Goal: Find specific fact: Find specific fact

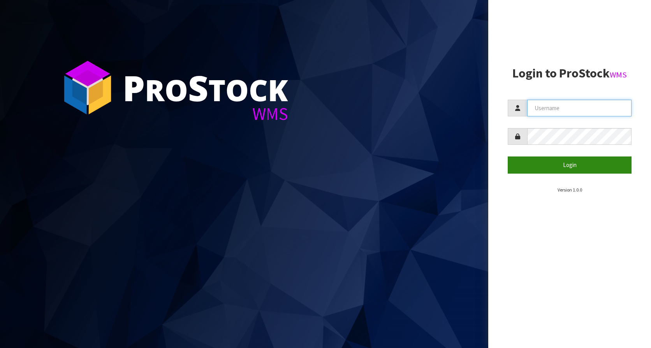
type input "KitchenAid"
click at [571, 160] on button "Login" at bounding box center [570, 165] width 124 height 17
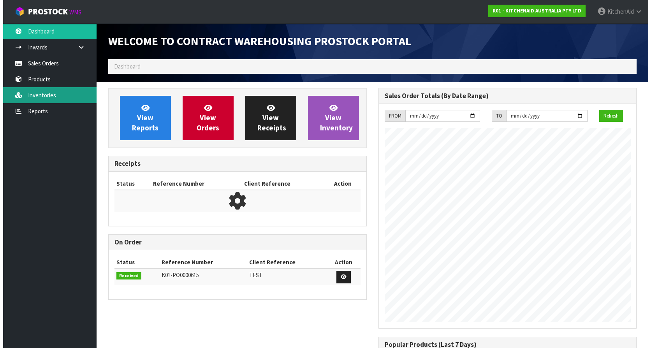
scroll to position [432, 270]
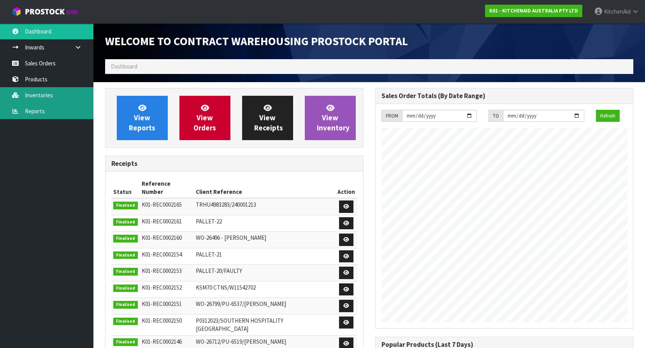
click at [27, 104] on link "Reports" at bounding box center [46, 111] width 93 height 16
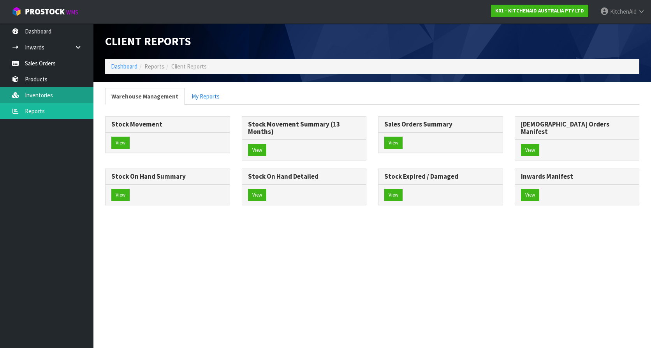
click at [23, 101] on link "Inventories" at bounding box center [46, 95] width 93 height 16
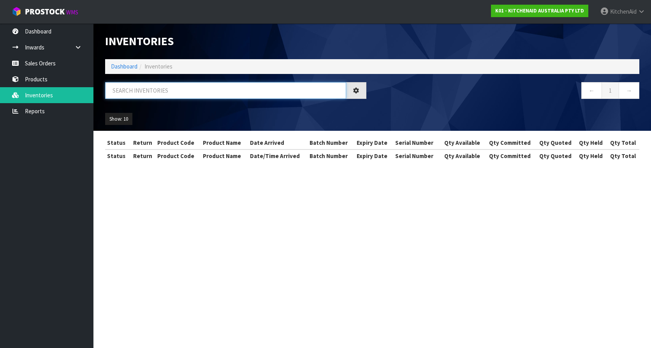
click at [164, 87] on input "text" at bounding box center [225, 90] width 241 height 17
paste input "W10531842"
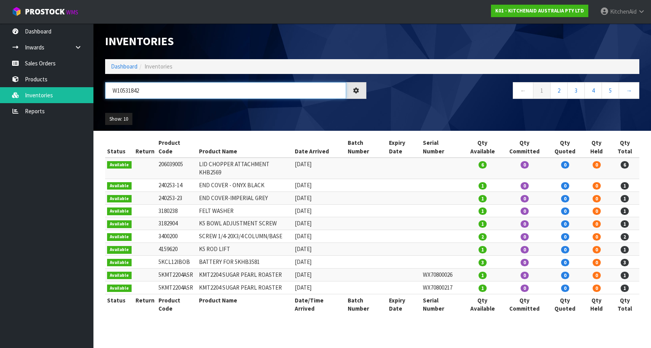
type input "W10531842"
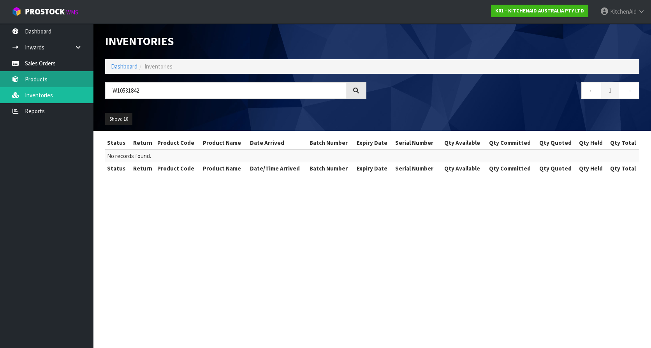
click at [28, 85] on link "Products" at bounding box center [46, 79] width 93 height 16
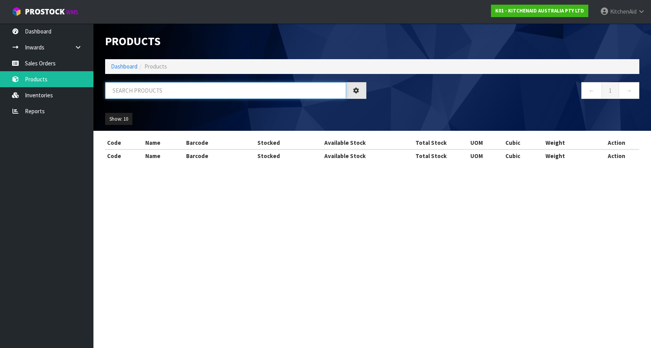
click at [173, 96] on input "text" at bounding box center [225, 90] width 241 height 17
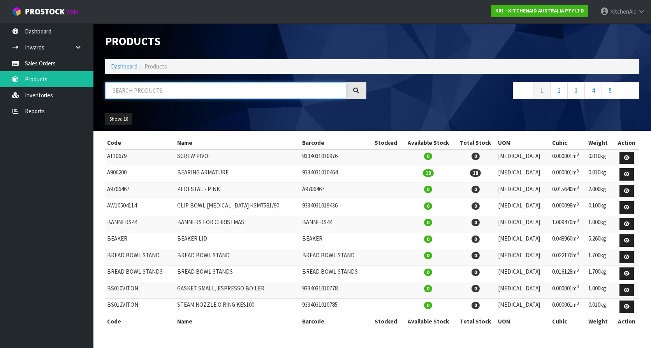
click at [163, 94] on input "text" at bounding box center [225, 90] width 241 height 17
paste input "W10531842"
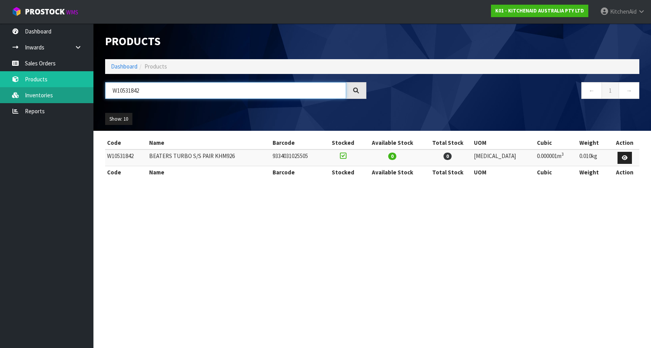
drag, startPoint x: 166, startPoint y: 90, endPoint x: 0, endPoint y: 89, distance: 166.0
click at [0, 90] on html "Toggle navigation ProStock WMS K01 - KITCHENAID AUSTRALIA PTY LTD [GEOGRAPHIC_D…" at bounding box center [325, 174] width 651 height 348
paste input "1035281"
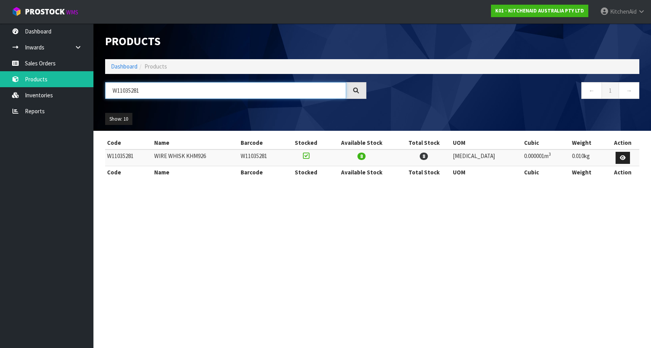
type input "W11035281"
click at [336, 216] on section "Products Import Products Drop file here to import csv template Dashboard Produc…" at bounding box center [325, 174] width 651 height 348
click at [125, 157] on td "W11035281" at bounding box center [128, 158] width 47 height 17
copy td "W11035281"
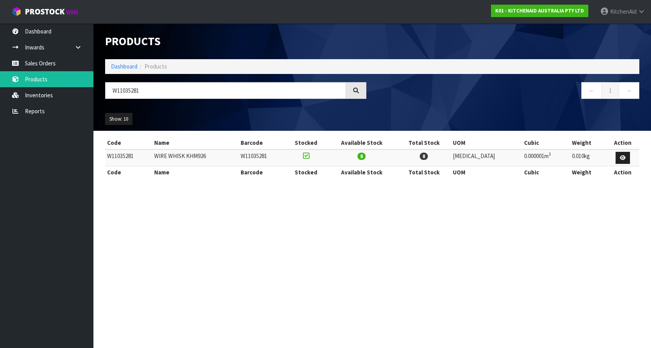
click at [216, 208] on section "Products Import Products Drop file here to import csv template Dashboard Produc…" at bounding box center [325, 174] width 651 height 348
click at [123, 155] on td "W11035281" at bounding box center [128, 158] width 47 height 17
click at [123, 154] on td "W11035281" at bounding box center [128, 158] width 47 height 17
copy td "W11035281"
click at [147, 95] on input "W11035281" at bounding box center [225, 90] width 241 height 17
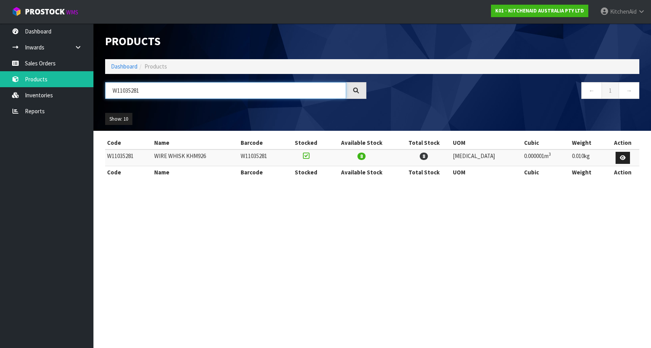
click at [146, 92] on input "W11035281" at bounding box center [225, 90] width 241 height 17
drag, startPoint x: 144, startPoint y: 90, endPoint x: 71, endPoint y: 84, distance: 73.5
click at [71, 84] on body "Toggle navigation ProStock WMS K01 - KITCHENAID AUSTRALIA PTY LTD [GEOGRAPHIC_D…" at bounding box center [325, 174] width 651 height 348
